Goal: Information Seeking & Learning: Learn about a topic

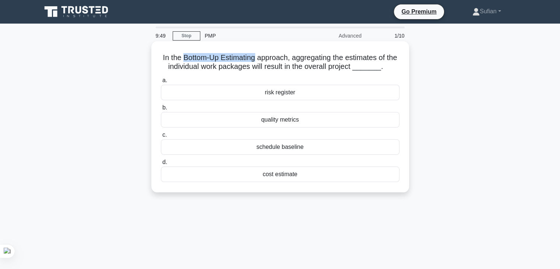
drag, startPoint x: 188, startPoint y: 56, endPoint x: 260, endPoint y: 58, distance: 71.8
click at [260, 58] on h5 "In the Bottom-Up Estimating approach, aggregating the estimates of the individu…" at bounding box center [280, 62] width 240 height 18
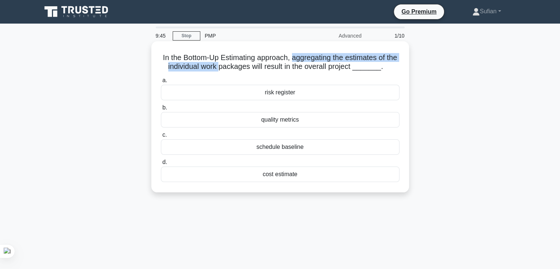
drag, startPoint x: 299, startPoint y: 60, endPoint x: 226, endPoint y: 68, distance: 72.9
click at [226, 68] on h5 "In the Bottom-Up Estimating approach, aggregating the estimates of the individu…" at bounding box center [280, 62] width 240 height 18
click at [285, 66] on h5 "In the Bottom-Up Estimating approach, aggregating the estimates of the individu…" at bounding box center [280, 62] width 240 height 18
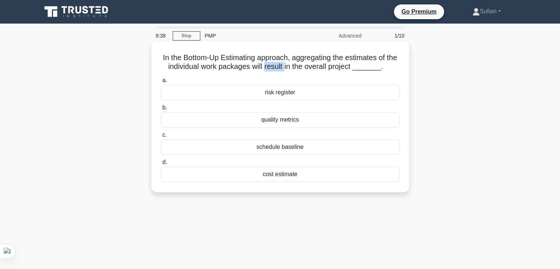
click at [285, 66] on h5 "In the Bottom-Up Estimating approach, aggregating the estimates of the individu…" at bounding box center [280, 62] width 240 height 18
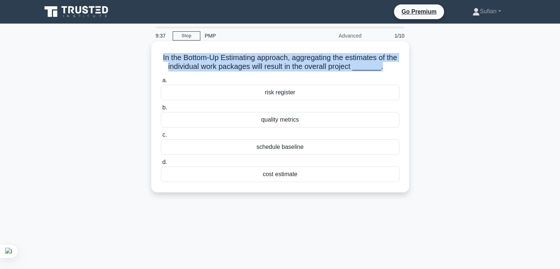
click at [285, 66] on h5 "In the Bottom-Up Estimating approach, aggregating the estimates of the individu…" at bounding box center [280, 62] width 240 height 18
copy div "In the Bottom-Up Estimating approach, aggregating the estimates of the individu…"
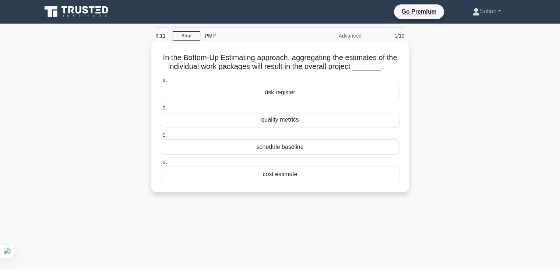
click at [291, 174] on div "cost estimate" at bounding box center [280, 173] width 238 height 15
click at [161, 164] on input "d. cost estimate" at bounding box center [161, 162] width 0 height 5
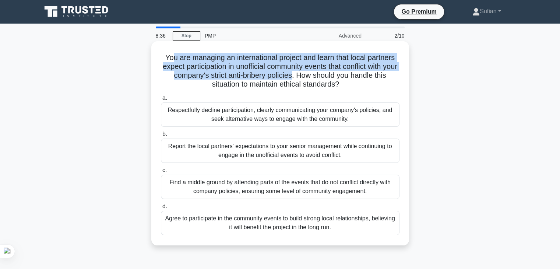
drag, startPoint x: 301, startPoint y: 75, endPoint x: 168, endPoint y: 58, distance: 134.3
click at [168, 58] on h5 "You are managing an international project and learn that local partners expect …" at bounding box center [280, 71] width 240 height 36
click at [206, 68] on h5 "You are managing an international project and learn that local partners expect …" at bounding box center [280, 71] width 240 height 36
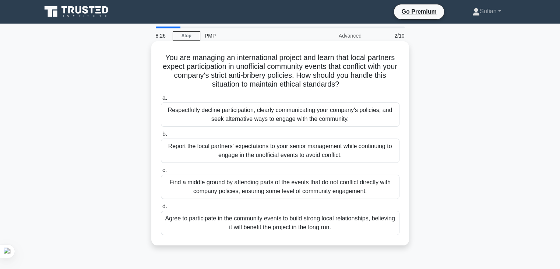
drag, startPoint x: 320, startPoint y: 78, endPoint x: 156, endPoint y: 57, distance: 164.7
click at [156, 57] on div "You are managing an international project and learn that local partners expect …" at bounding box center [280, 143] width 252 height 198
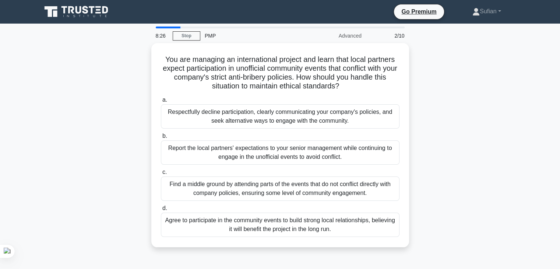
copy h5 "You are managing an international project and learn that local partners expect …"
click at [506, 68] on div "You are managing an international project and learn that local partners expect …" at bounding box center [280, 149] width 486 height 213
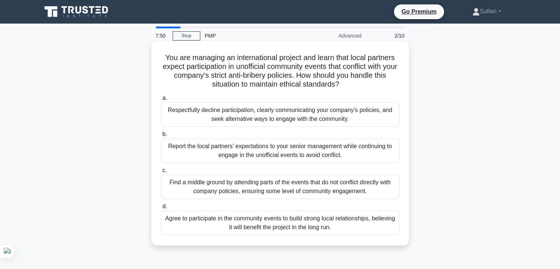
click at [310, 110] on div "Respectfully decline participation, clearly communicating your company's polici…" at bounding box center [280, 114] width 238 height 24
click at [161, 100] on input "a. Respectfully decline participation, clearly communicating your company's pol…" at bounding box center [161, 98] width 0 height 5
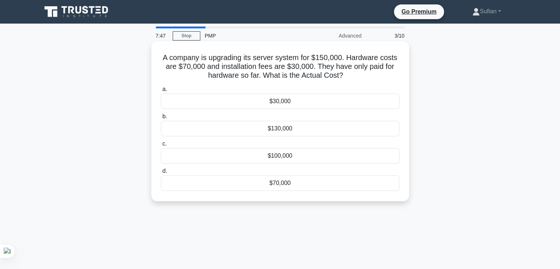
click at [321, 65] on h5 "A company is upgrading its server system for $150,000. Hardware costs are $70,0…" at bounding box center [280, 66] width 240 height 27
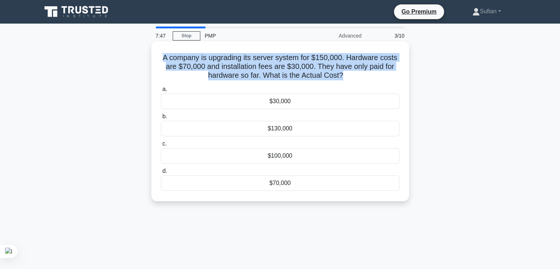
click at [321, 65] on h5 "A company is upgrading its server system for $150,000. Hardware costs are $70,0…" at bounding box center [280, 66] width 240 height 27
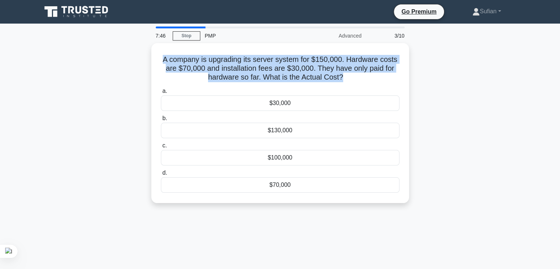
copy div "A company is upgrading its server system for $150,000. Hardware costs are $70,0…"
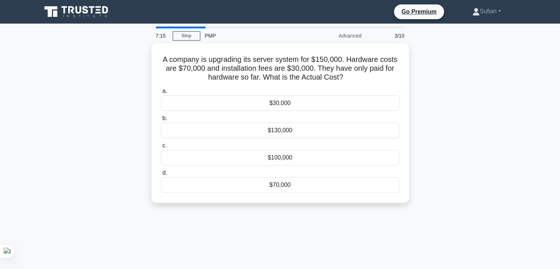
click at [505, 117] on div "A company is upgrading its server system for $150,000. Hardware costs are $70,0…" at bounding box center [280, 127] width 486 height 168
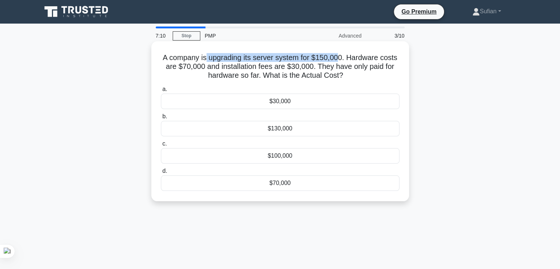
drag, startPoint x: 211, startPoint y: 57, endPoint x: 338, endPoint y: 56, distance: 127.3
click at [338, 56] on h5 "A company is upgrading its server system for $150,000. Hardware costs are $70,0…" at bounding box center [280, 66] width 240 height 27
click at [346, 55] on h5 "A company is upgrading its server system for $150,000. Hardware costs are $70,0…" at bounding box center [280, 66] width 240 height 27
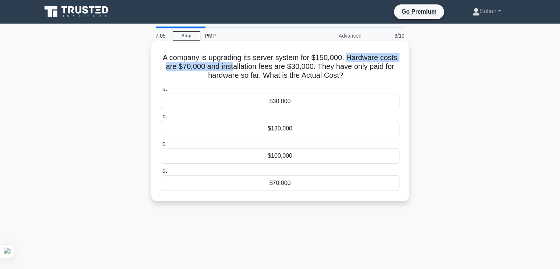
drag, startPoint x: 347, startPoint y: 56, endPoint x: 233, endPoint y: 64, distance: 113.5
click at [233, 64] on h5 "A company is upgrading its server system for $150,000. Hardware costs are $70,0…" at bounding box center [280, 66] width 240 height 27
click at [284, 64] on h5 "A company is upgrading its server system for $150,000. Hardware costs are $70,0…" at bounding box center [280, 66] width 240 height 27
click at [284, 154] on div "$100,000" at bounding box center [280, 155] width 238 height 15
click at [161, 146] on input "c. $100,000" at bounding box center [161, 143] width 0 height 5
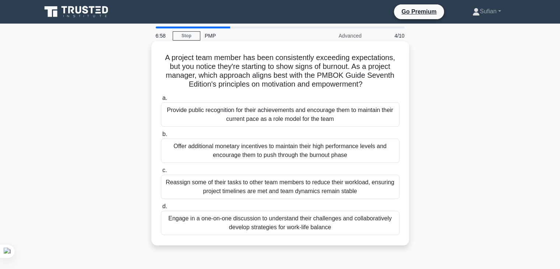
click at [288, 73] on h5 "A project team member has been consistently exceeding expectations, but you not…" at bounding box center [280, 71] width 240 height 36
click at [275, 80] on h5 "A project team member has been consistently exceeding expectations, but you not…" at bounding box center [280, 71] width 240 height 36
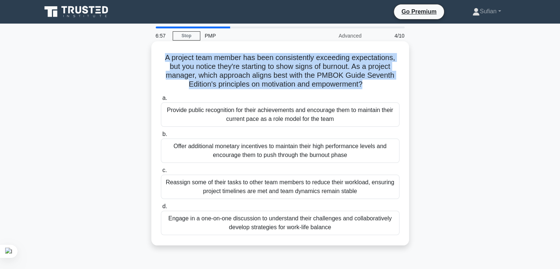
click at [275, 80] on h5 "A project team member has been consistently exceeding expectations, but you not…" at bounding box center [280, 71] width 240 height 36
copy div "A project team member has been consistently exceeding expectations, but you not…"
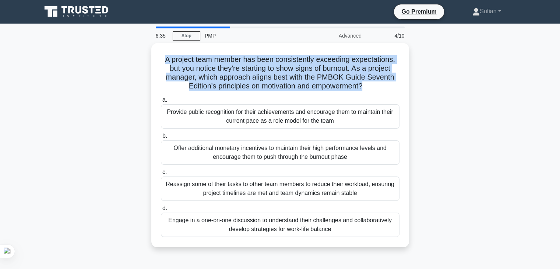
click at [491, 75] on div "A project team member has been consistently exceeding expectations, but you not…" at bounding box center [280, 149] width 486 height 213
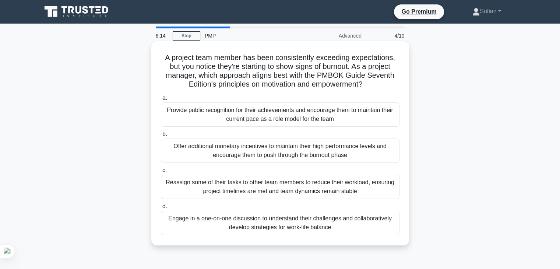
click at [325, 220] on div "Engage in a one-on-one discussion to understand their challenges and collaborat…" at bounding box center [280, 222] width 238 height 24
click at [161, 209] on input "d. Engage in a one-on-one discussion to understand their challenges and collabo…" at bounding box center [161, 206] width 0 height 5
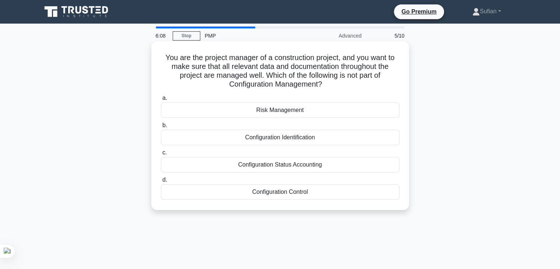
click at [259, 61] on h5 "You are the project manager of a construction project, and you want to make sur…" at bounding box center [280, 71] width 240 height 36
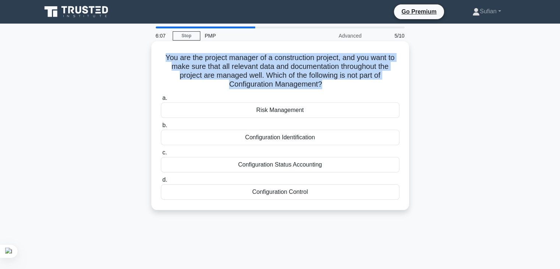
click at [259, 61] on h5 "You are the project manager of a construction project, and you want to make sur…" at bounding box center [280, 71] width 240 height 36
copy div "You are the project manager of a construction project, and you want to make sur…"
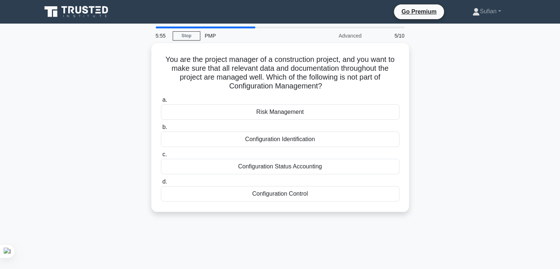
click at [488, 103] on div "You are the project manager of a construction project, and you want to make sur…" at bounding box center [280, 131] width 486 height 177
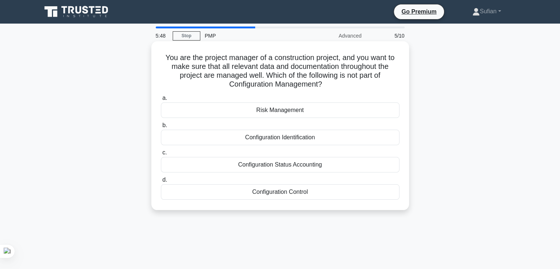
drag, startPoint x: 309, startPoint y: 74, endPoint x: 331, endPoint y: 83, distance: 23.8
click at [331, 83] on h5 "You are the project manager of a construction project, and you want to make sur…" at bounding box center [280, 71] width 240 height 36
click at [290, 111] on div "Risk Management" at bounding box center [280, 109] width 238 height 15
click at [161, 100] on input "a. Risk Management" at bounding box center [161, 98] width 0 height 5
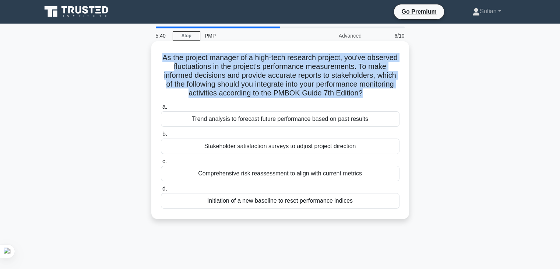
drag, startPoint x: 182, startPoint y: 56, endPoint x: 382, endPoint y: 97, distance: 204.0
click at [382, 97] on h5 "As the project manager of a high-tech research project, you've observed fluctua…" at bounding box center [280, 75] width 240 height 45
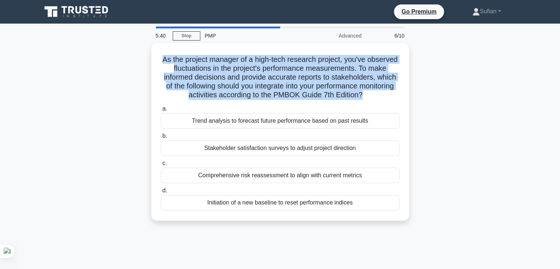
copy h5 "As the project manager of a high-tech research project, you've observed fluctua…"
click at [464, 74] on div "As the project manager of a high-tech research project, you've observed fluctua…" at bounding box center [280, 136] width 486 height 186
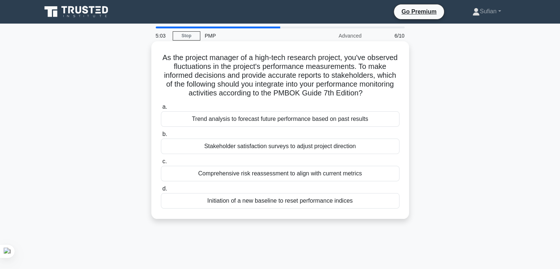
click at [327, 146] on div "Stakeholder satisfaction surveys to adjust project direction" at bounding box center [280, 145] width 238 height 15
click at [161, 136] on input "b. Stakeholder satisfaction surveys to adjust project direction" at bounding box center [161, 134] width 0 height 5
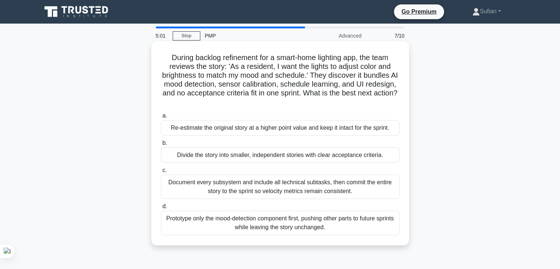
drag, startPoint x: 166, startPoint y: 56, endPoint x: 315, endPoint y: 103, distance: 155.5
click at [315, 103] on h5 "During backlog refinement for a smart-home lighting app, the team reviews the s…" at bounding box center [280, 80] width 240 height 54
copy h5 "During backlog refinement for a smart-home lighting app, the team reviews the s…"
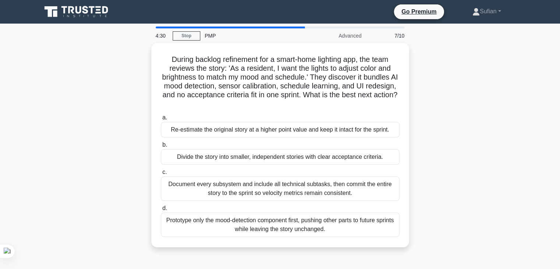
click at [456, 102] on div "During backlog refinement for a smart-home lighting app, the team reviews the s…" at bounding box center [280, 149] width 486 height 213
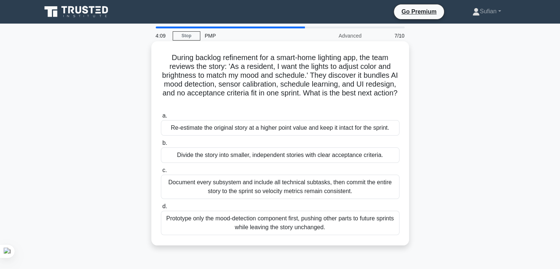
click at [331, 188] on div "Document every subsystem and include all technical subtasks, then commit the en…" at bounding box center [280, 186] width 238 height 24
click at [161, 173] on input "c. Document every subsystem and include all technical subtasks, then commit the…" at bounding box center [161, 170] width 0 height 5
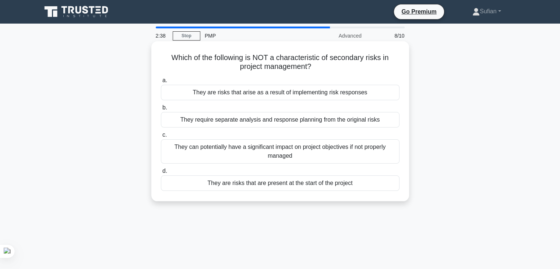
click at [266, 120] on div "They require separate analysis and response planning from the original risks" at bounding box center [280, 119] width 238 height 15
click at [161, 110] on input "b. They require separate analysis and response planning from the original risks" at bounding box center [161, 107] width 0 height 5
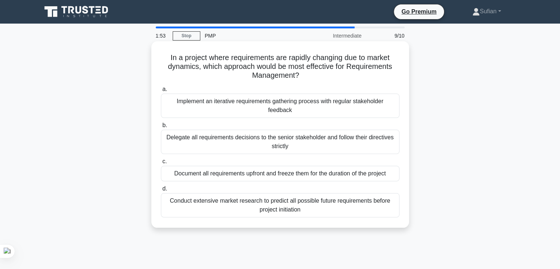
click at [335, 206] on div "Conduct extensive market research to predict all possible future requirements b…" at bounding box center [280, 205] width 238 height 24
click at [161, 191] on input "d. Conduct extensive market research to predict all possible future requirement…" at bounding box center [161, 188] width 0 height 5
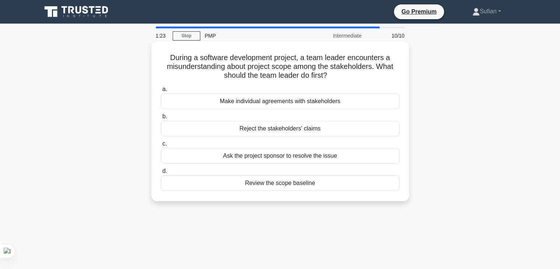
click at [296, 182] on div "Review the scope baseline" at bounding box center [280, 182] width 238 height 15
click at [161, 173] on input "d. Review the scope baseline" at bounding box center [161, 170] width 0 height 5
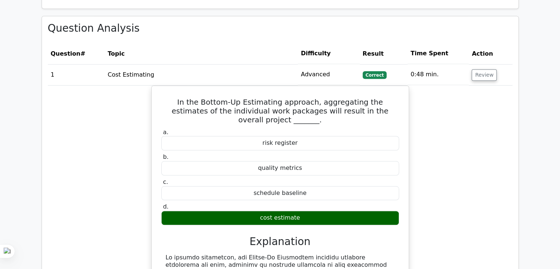
scroll to position [662, 0]
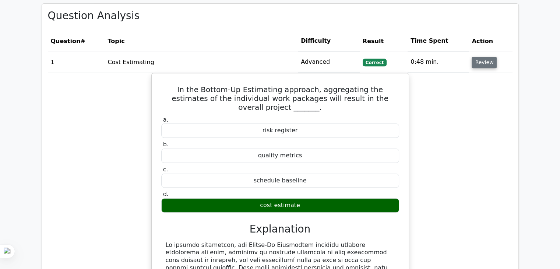
click at [483, 57] on button "Review" at bounding box center [483, 62] width 25 height 11
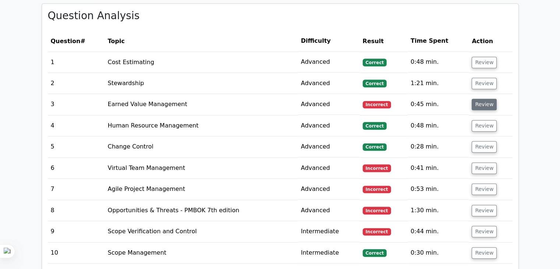
click at [489, 99] on button "Review" at bounding box center [483, 104] width 25 height 11
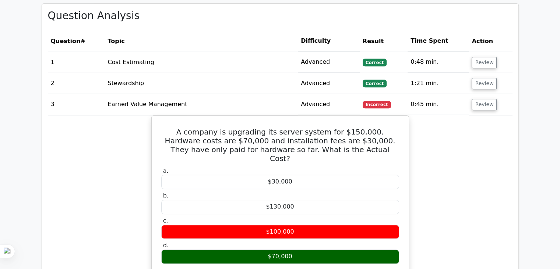
scroll to position [699, 0]
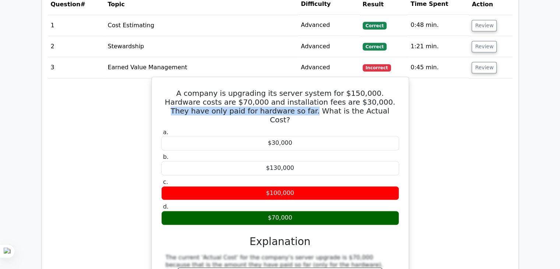
drag, startPoint x: 316, startPoint y: 94, endPoint x: 265, endPoint y: 100, distance: 51.5
click at [265, 100] on h5 "A company is upgrading its server system for $150,000. Hardware costs are $70,0…" at bounding box center [279, 106] width 239 height 35
click at [283, 100] on h5 "A company is upgrading its server system for $150,000. Hardware costs are $70,0…" at bounding box center [279, 106] width 239 height 35
